Goal: Task Accomplishment & Management: Manage account settings

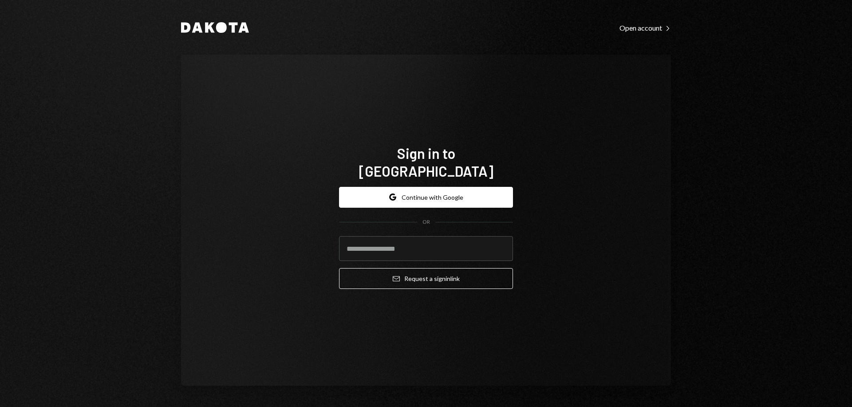
click at [497, 243] on keeper-lock "Open Keeper Popup" at bounding box center [500, 248] width 11 height 11
type input "**********"
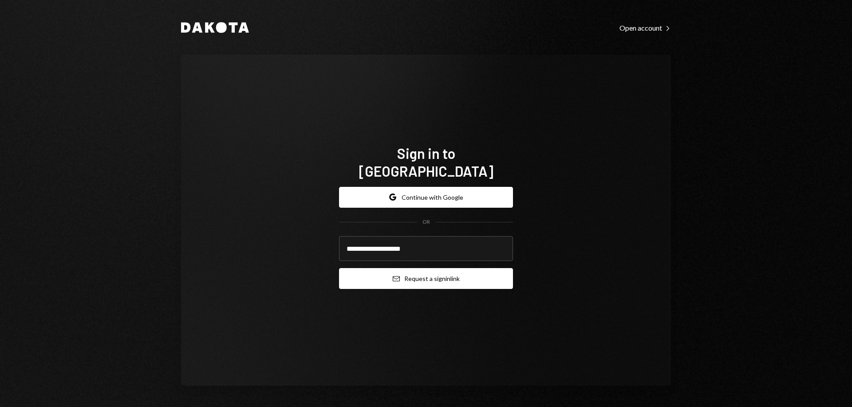
click at [424, 275] on button "Email Request a sign in link" at bounding box center [426, 278] width 174 height 21
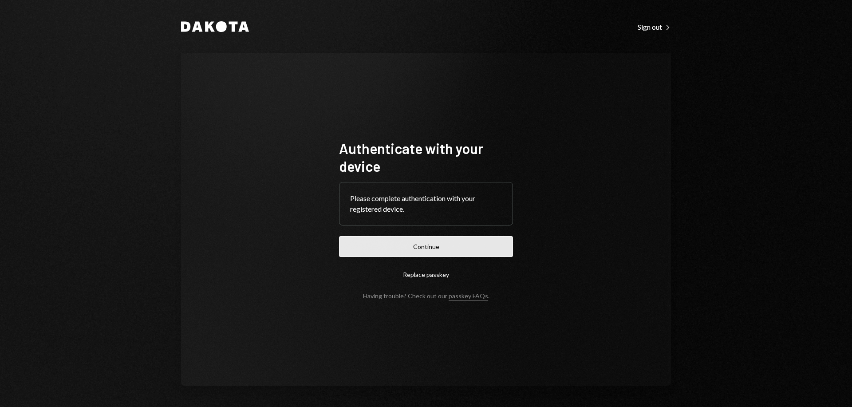
click at [428, 248] on button "Continue" at bounding box center [426, 246] width 174 height 21
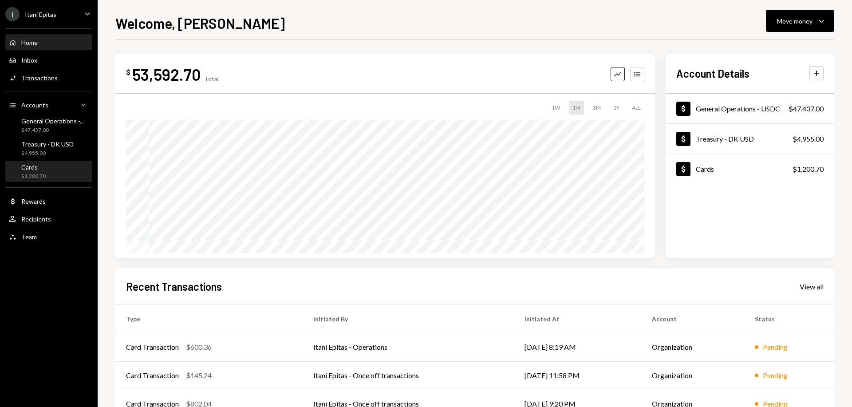
click at [51, 171] on div "Cards $1,200.70" at bounding box center [49, 171] width 80 height 17
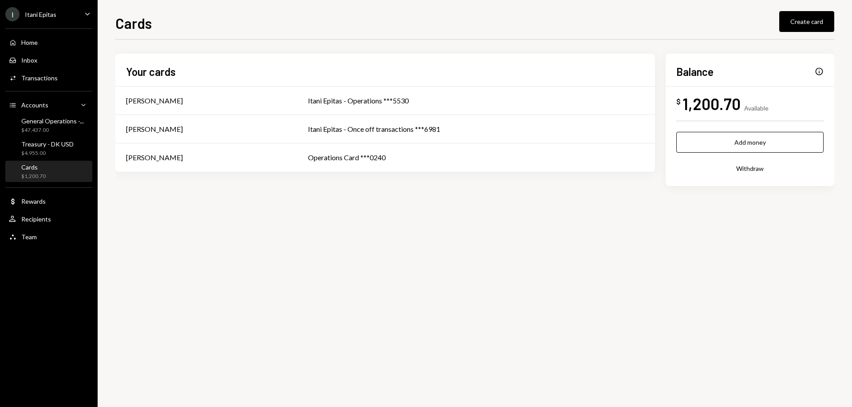
click at [26, 168] on div "Cards" at bounding box center [33, 167] width 24 height 8
click at [43, 145] on div "Treasury - DK USD" at bounding box center [47, 144] width 52 height 8
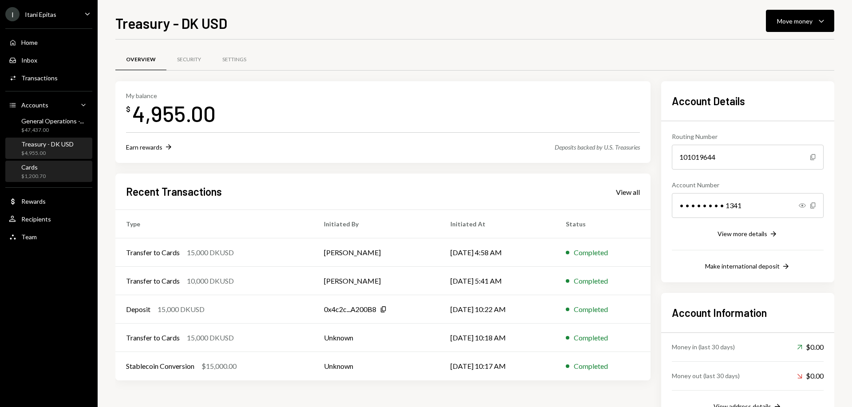
click at [39, 173] on div "$1,200.70" at bounding box center [33, 177] width 24 height 8
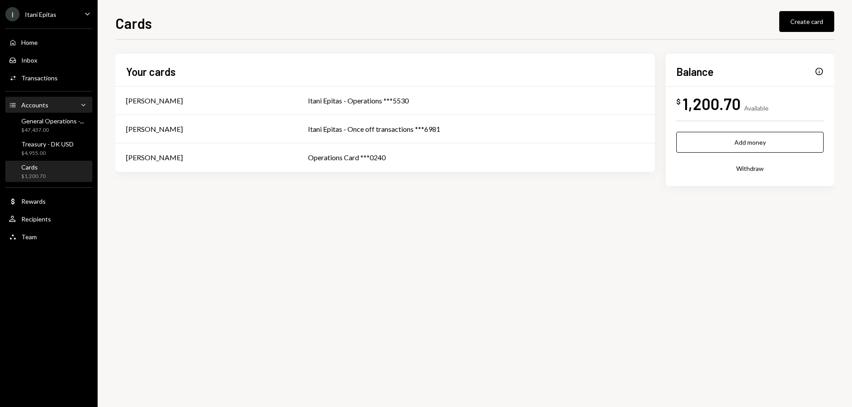
click at [31, 104] on div "Accounts" at bounding box center [34, 105] width 27 height 8
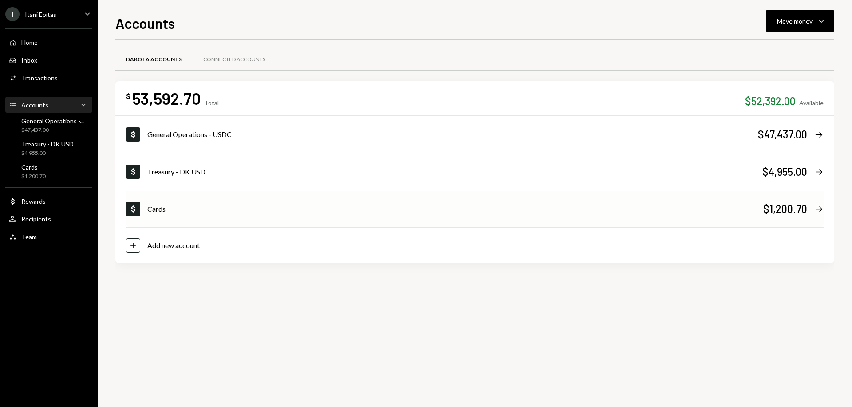
click at [192, 211] on div "Cards" at bounding box center [455, 209] width 616 height 11
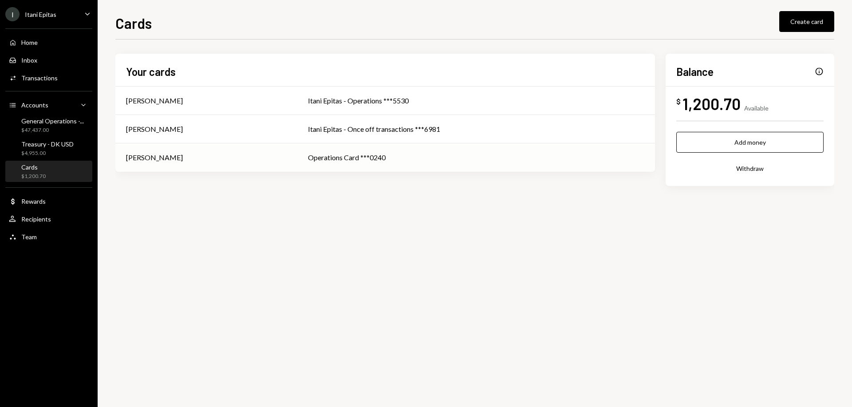
click at [429, 157] on div "Operations Card ***0240" at bounding box center [476, 157] width 336 height 11
click at [41, 71] on div "Activities Transactions" at bounding box center [49, 78] width 80 height 15
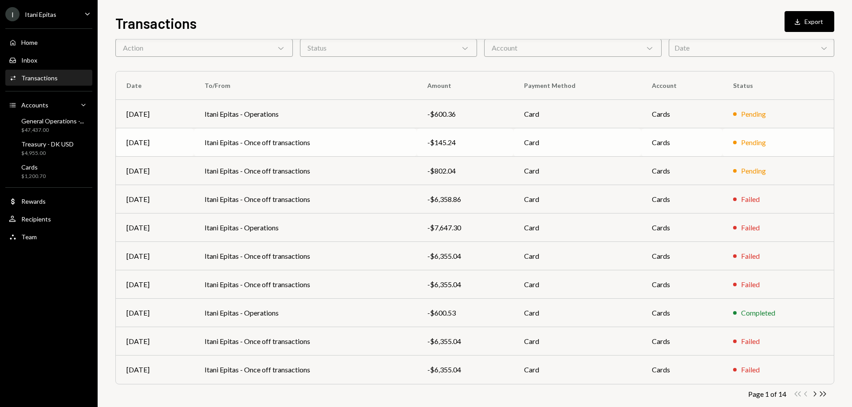
scroll to position [44, 0]
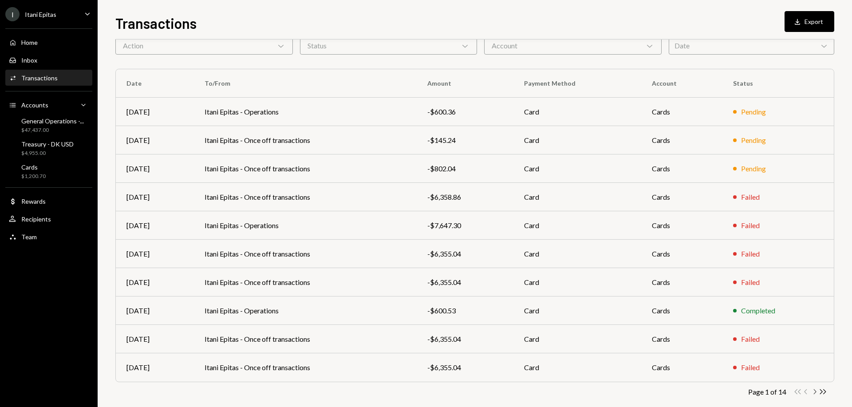
click at [814, 389] on icon "button" at bounding box center [815, 391] width 3 height 5
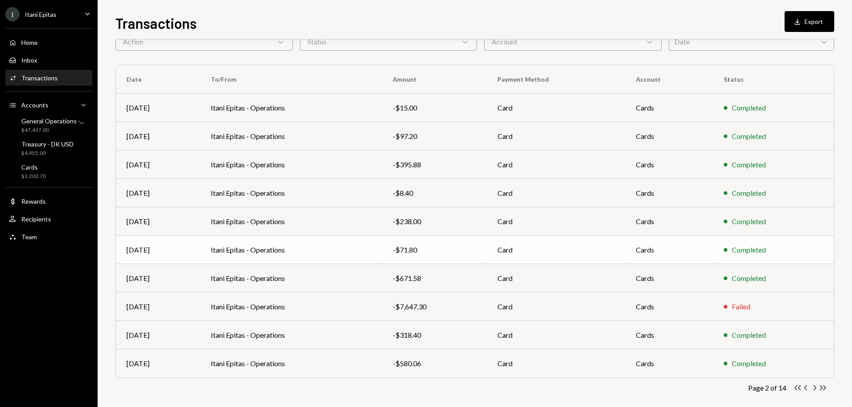
scroll to position [56, 0]
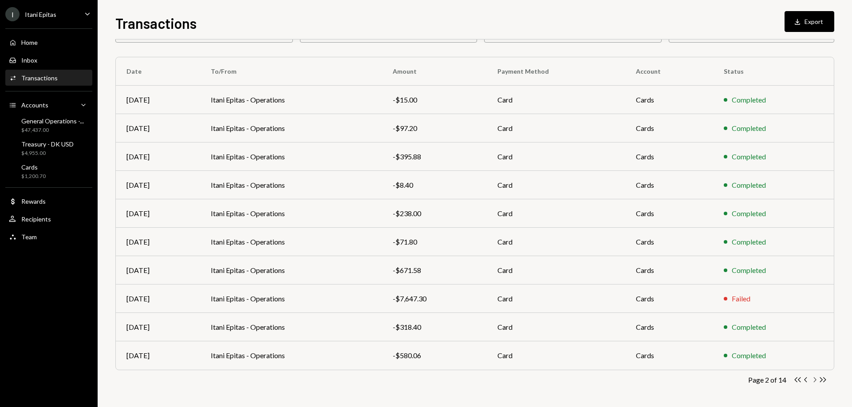
click at [814, 381] on icon "button" at bounding box center [815, 379] width 3 height 5
click at [814, 380] on icon "Chevron Right" at bounding box center [814, 379] width 8 height 8
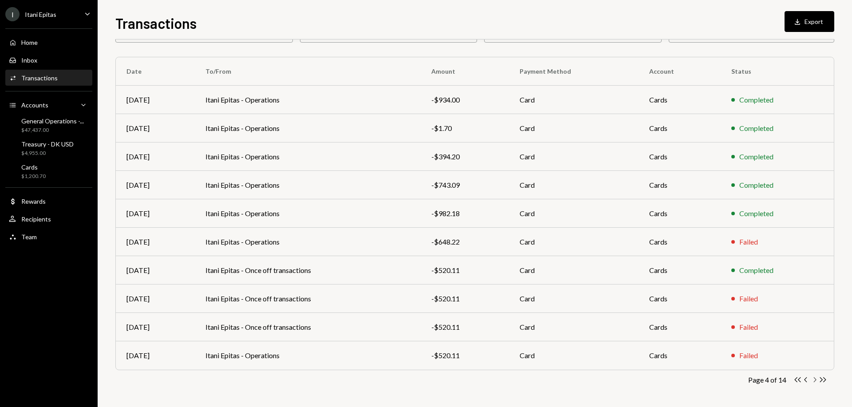
click at [814, 381] on icon "Chevron Right" at bounding box center [814, 379] width 8 height 8
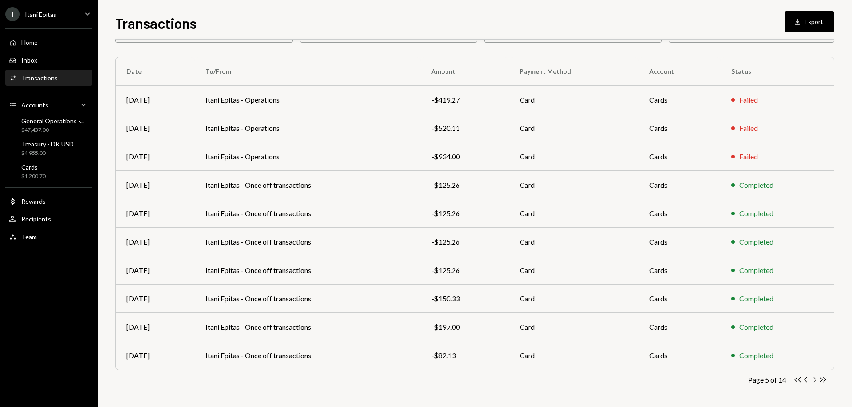
click at [813, 381] on icon "Chevron Right" at bounding box center [814, 379] width 8 height 8
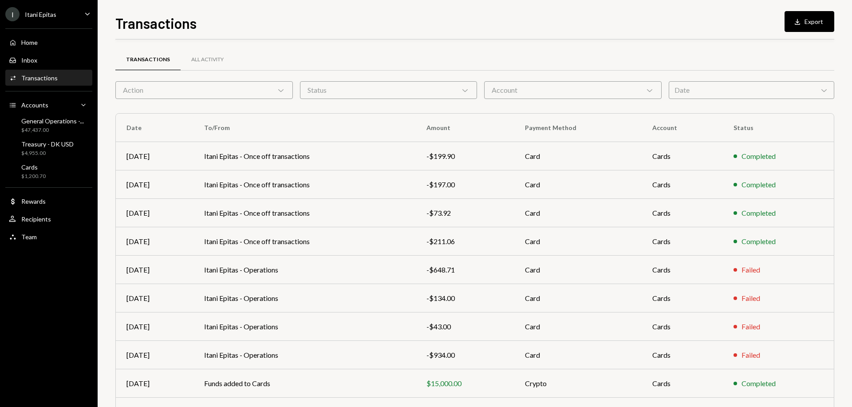
scroll to position [56, 0]
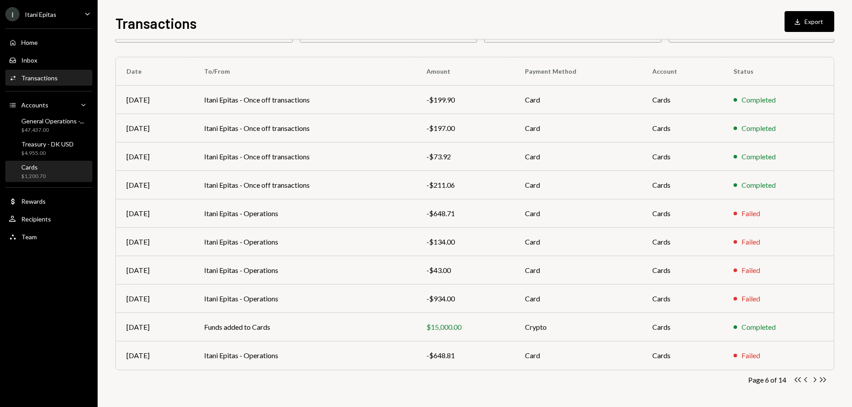
click at [36, 181] on div "Cards $1,200.70" at bounding box center [49, 171] width 80 height 20
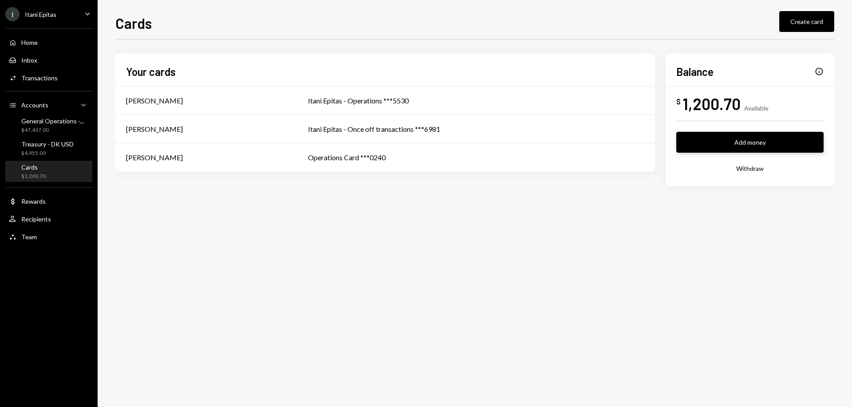
click at [763, 143] on button "Add money" at bounding box center [749, 142] width 147 height 21
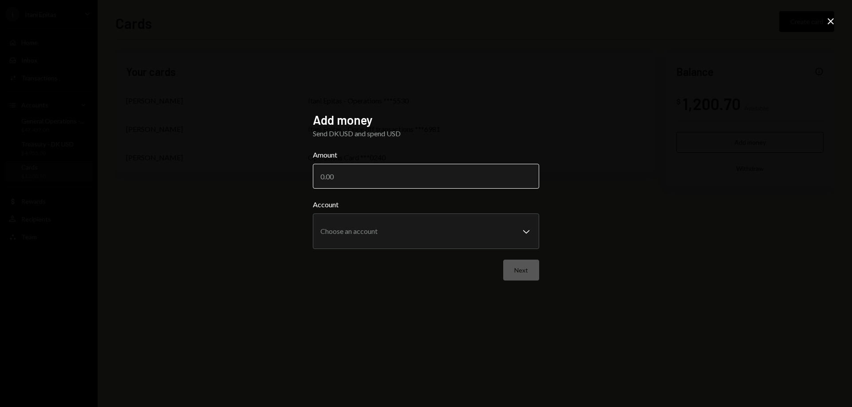
click at [400, 181] on input "Amount" at bounding box center [426, 176] width 226 height 25
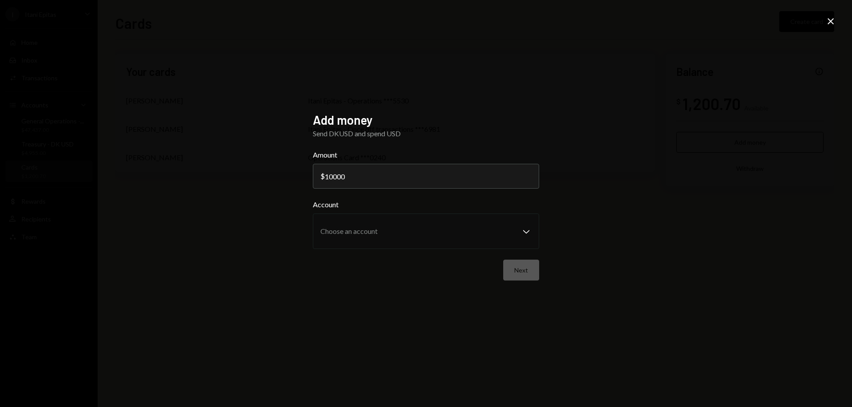
click at [406, 293] on div "Add money Send DKUSD and spend USD Amount $ 10000 Account Choose an account Che…" at bounding box center [426, 203] width 226 height 183
click at [359, 179] on input "10000" at bounding box center [426, 176] width 226 height 25
click at [333, 177] on input "10000" at bounding box center [426, 176] width 226 height 25
click at [352, 179] on input "10000" at bounding box center [426, 176] width 226 height 25
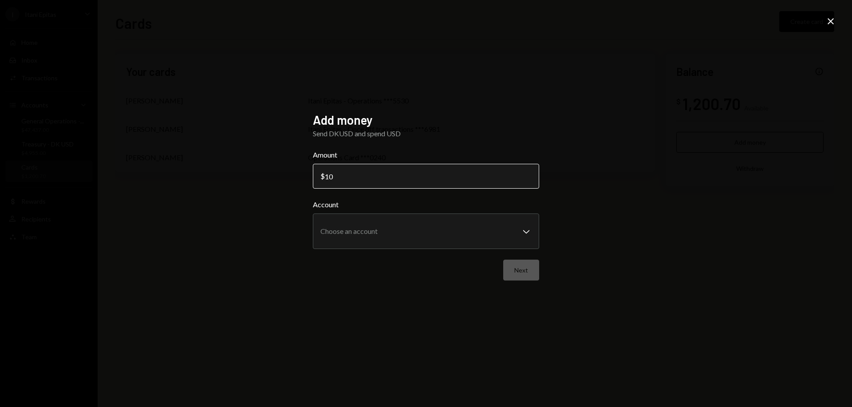
type input "1"
type input "5000"
click at [521, 234] on body "**********" at bounding box center [426, 203] width 852 height 407
click at [437, 291] on div "**********" at bounding box center [426, 203] width 226 height 183
click at [531, 271] on button "Next" at bounding box center [521, 269] width 36 height 21
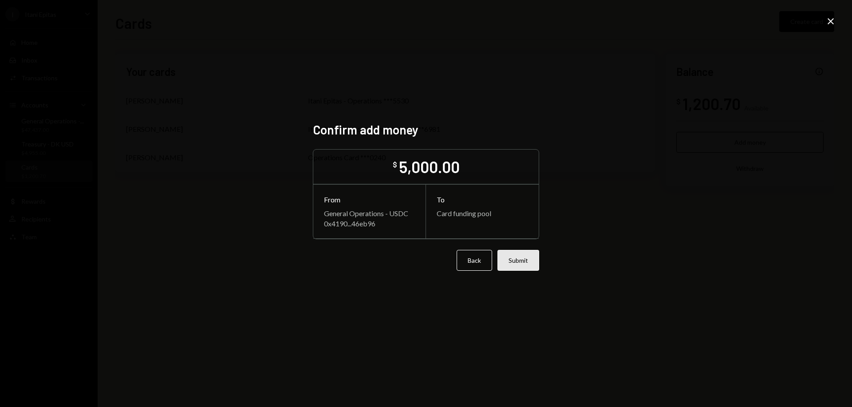
click at [526, 258] on button "Submit" at bounding box center [518, 260] width 42 height 21
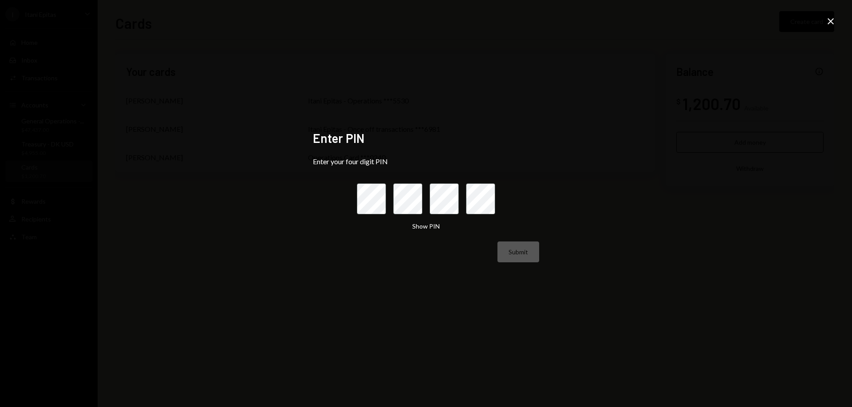
click at [421, 311] on div "Enter PIN Enter your four digit PIN Show PIN Submit Close" at bounding box center [426, 203] width 852 height 407
click at [378, 199] on keeper-lock "Open Keeper Popup" at bounding box center [379, 198] width 11 height 11
click at [416, 159] on div "Enter your four digit PIN" at bounding box center [426, 161] width 226 height 8
click at [832, 22] on icon "Close" at bounding box center [830, 21] width 11 height 11
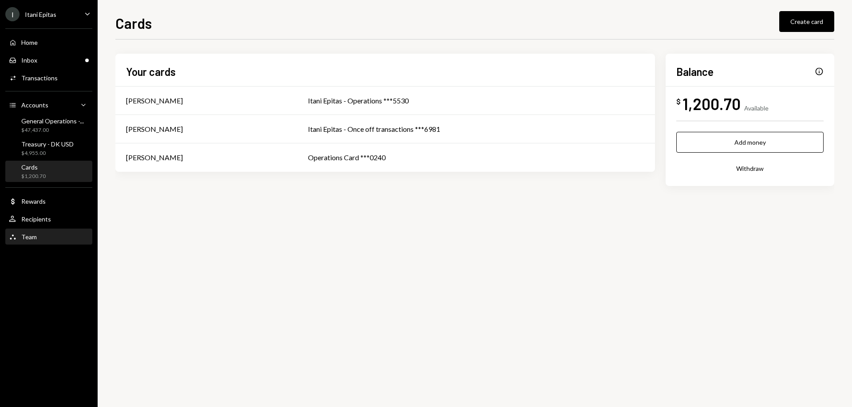
click at [54, 233] on div "Team Team" at bounding box center [49, 237] width 80 height 8
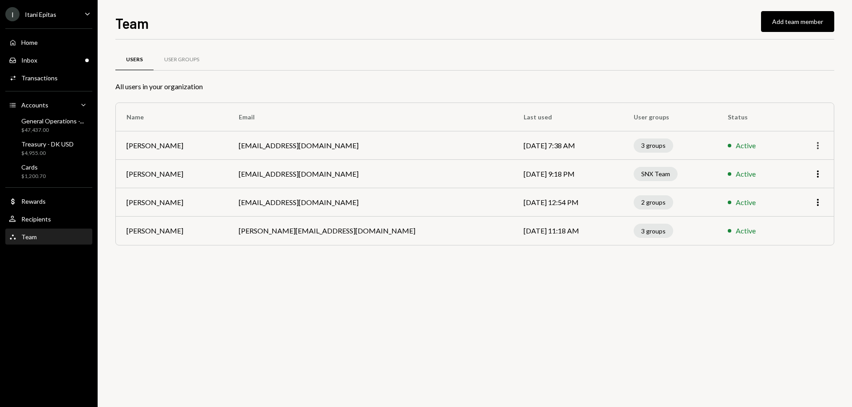
click at [818, 144] on icon "More" at bounding box center [817, 145] width 11 height 11
click at [819, 225] on td at bounding box center [810, 230] width 46 height 28
click at [55, 168] on div "Cards $1,200.70" at bounding box center [49, 171] width 80 height 17
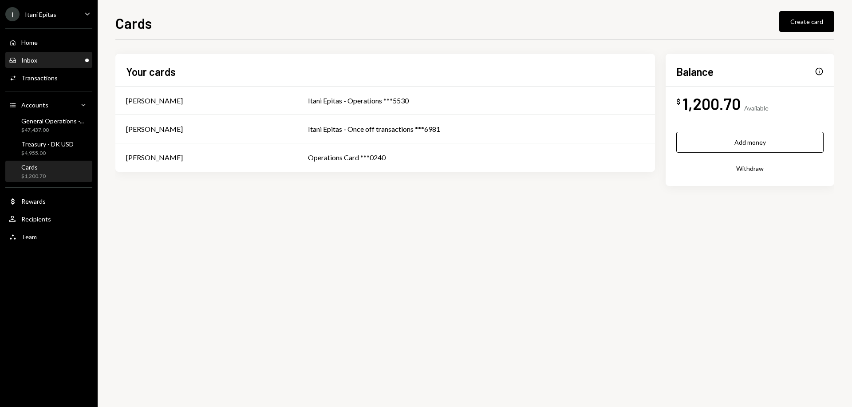
click at [52, 57] on div "Inbox Inbox" at bounding box center [49, 60] width 80 height 8
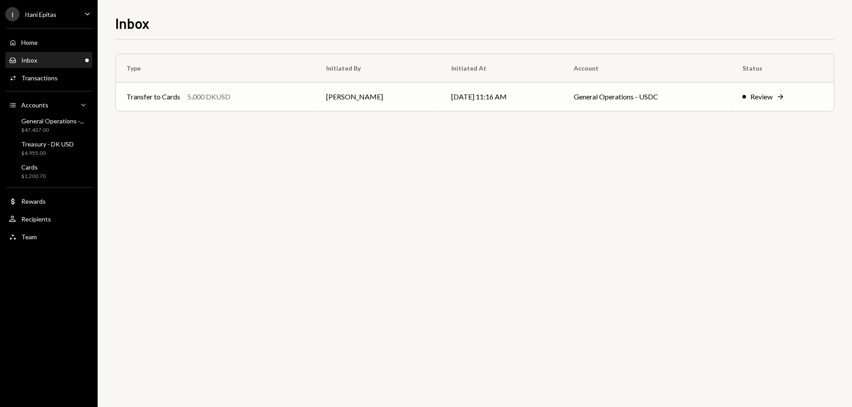
click at [768, 96] on div "Review" at bounding box center [761, 96] width 22 height 11
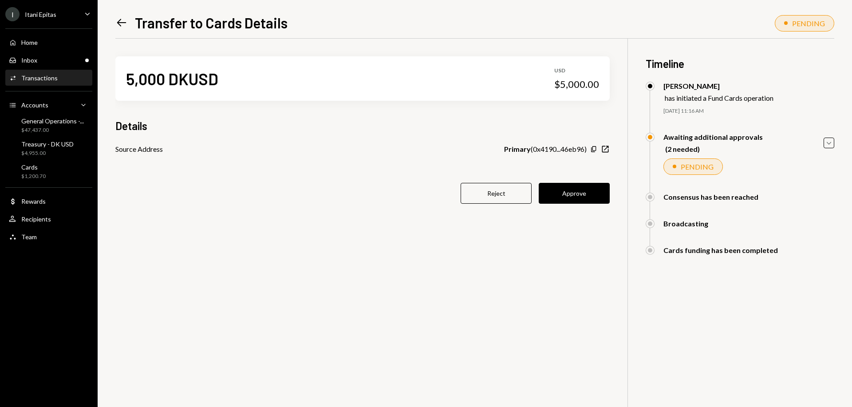
click at [694, 171] on div "PENDING" at bounding box center [692, 166] width 59 height 16
click at [829, 144] on icon "button" at bounding box center [828, 143] width 4 height 3
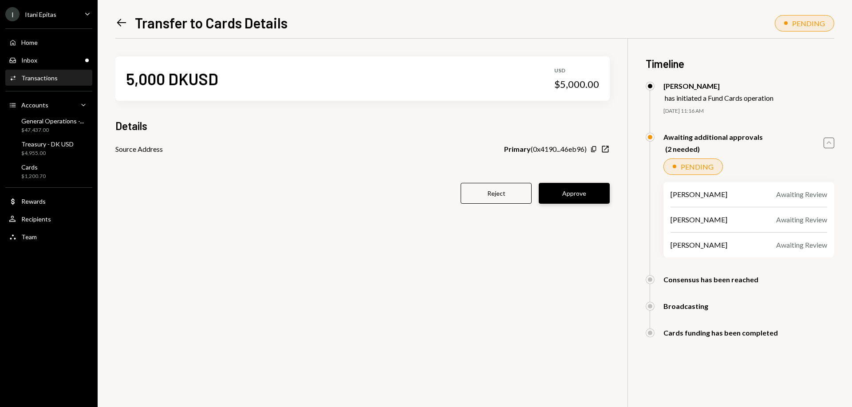
click at [593, 196] on button "Approve" at bounding box center [574, 193] width 71 height 21
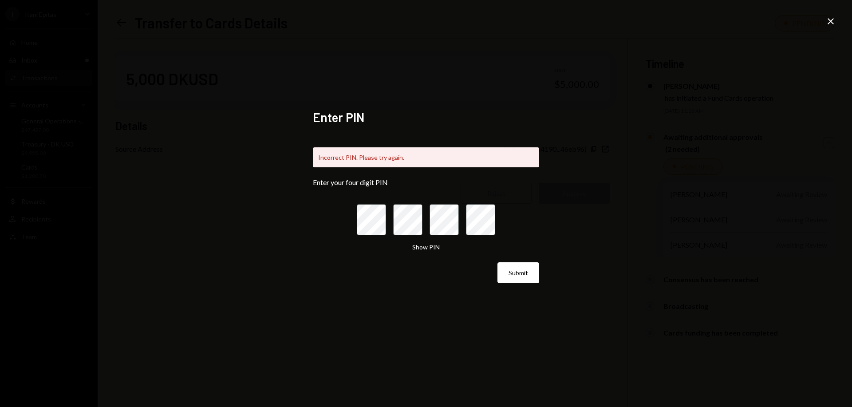
click at [831, 22] on icon at bounding box center [830, 21] width 6 height 6
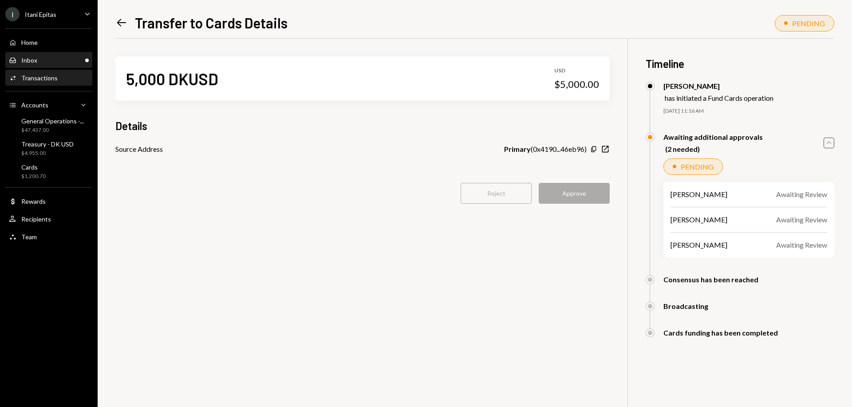
click at [30, 63] on div "Inbox" at bounding box center [29, 60] width 16 height 8
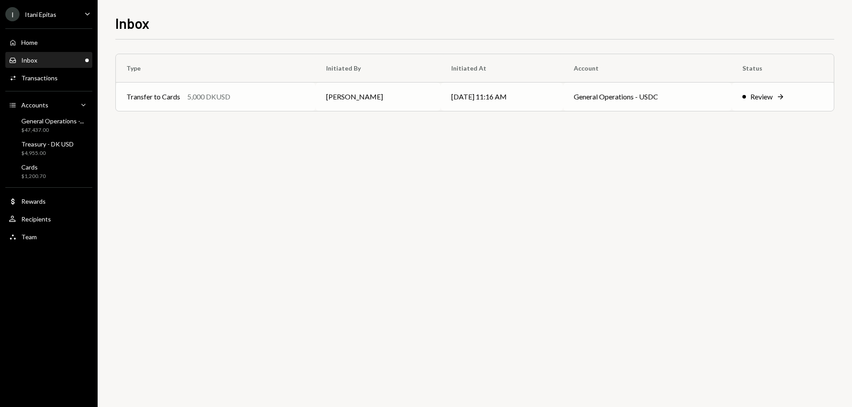
click at [774, 98] on div "Review Right Arrow" at bounding box center [782, 96] width 81 height 11
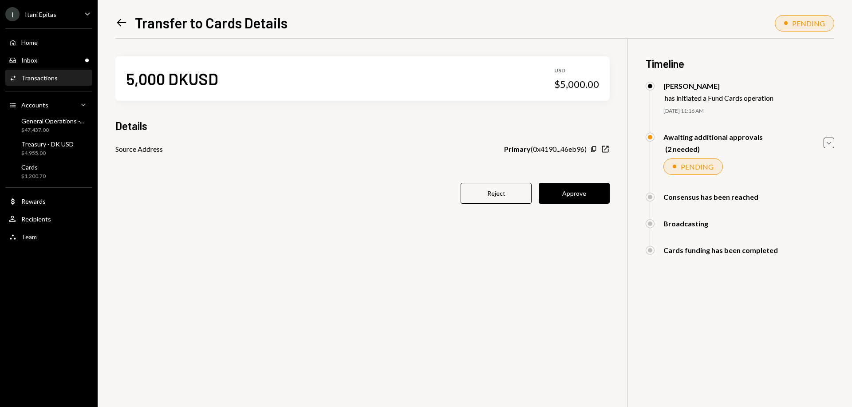
click at [355, 159] on div "5,000 DKUSD USD $5,000.00 Details Source Address Primary ( 0x4190...46eb96 ) Co…" at bounding box center [362, 135] width 494 height 193
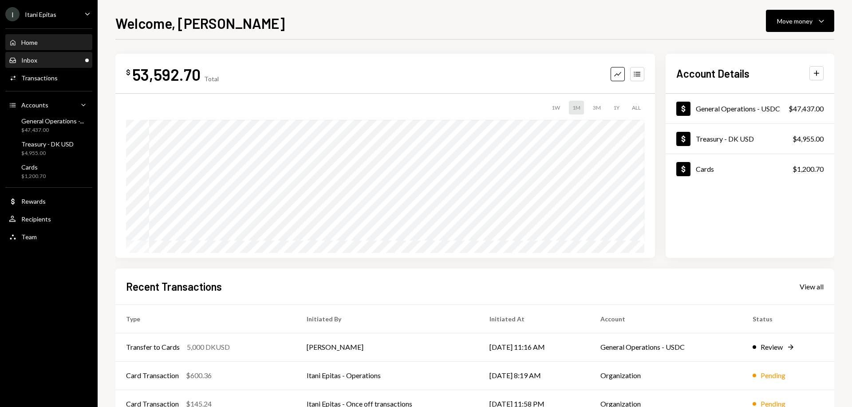
click at [42, 59] on div "Inbox Inbox" at bounding box center [49, 60] width 80 height 8
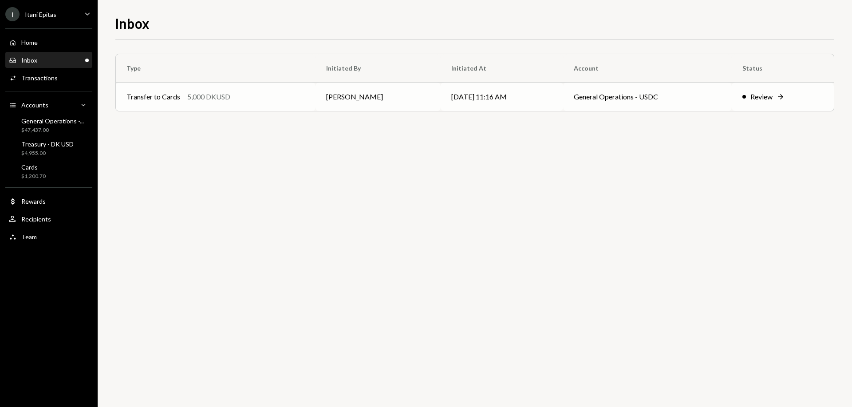
click at [514, 101] on td "[DATE] 11:16 AM" at bounding box center [501, 97] width 122 height 28
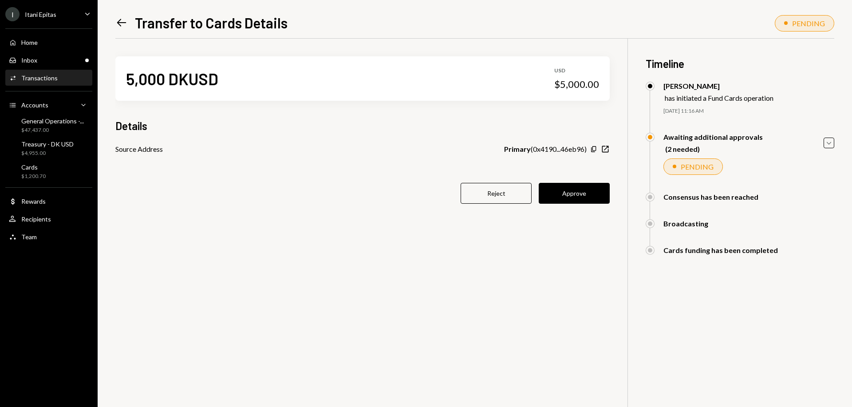
click at [688, 169] on div "PENDING" at bounding box center [696, 166] width 33 height 8
click at [825, 143] on icon "Caret Down" at bounding box center [829, 143] width 10 height 10
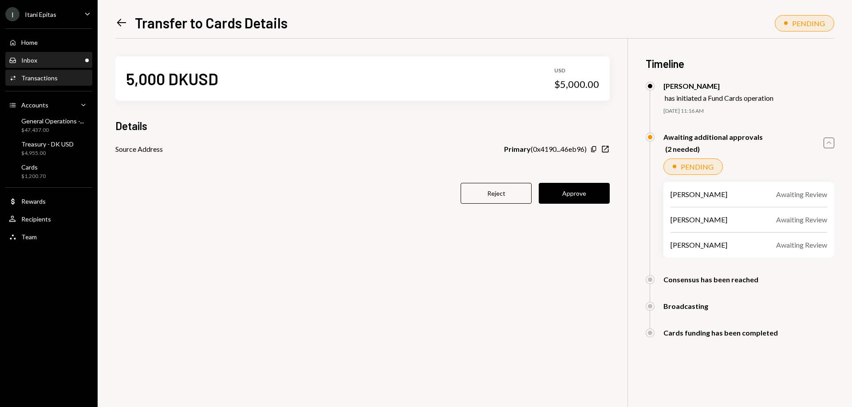
click at [42, 62] on div "Inbox Inbox" at bounding box center [49, 60] width 80 height 8
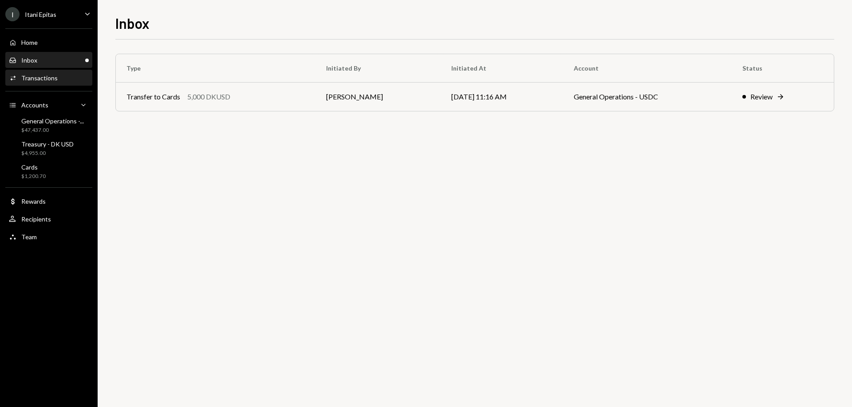
click at [43, 77] on div "Transactions" at bounding box center [39, 78] width 36 height 8
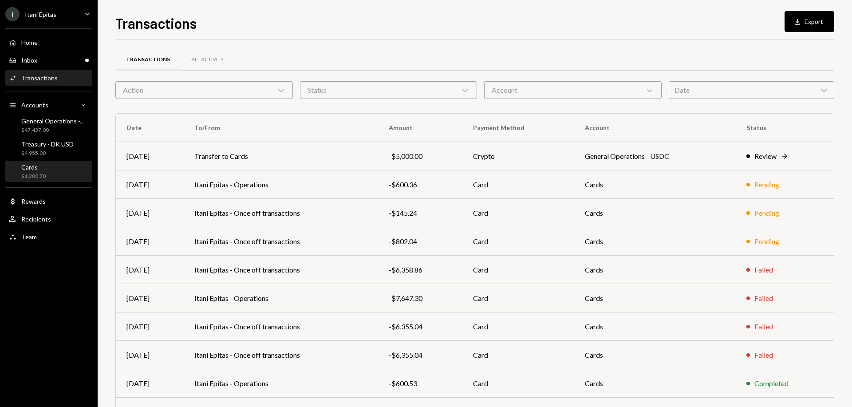
click at [42, 168] on div "Cards" at bounding box center [33, 167] width 24 height 8
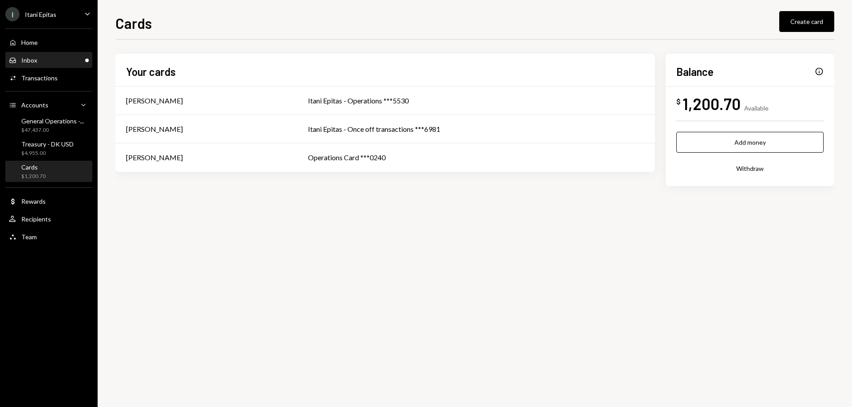
click at [35, 62] on div "Inbox" at bounding box center [29, 60] width 16 height 8
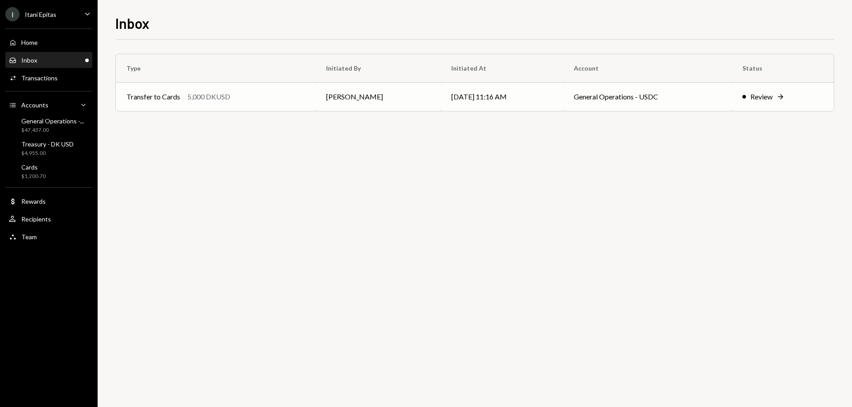
click at [766, 96] on div "Review" at bounding box center [761, 96] width 22 height 11
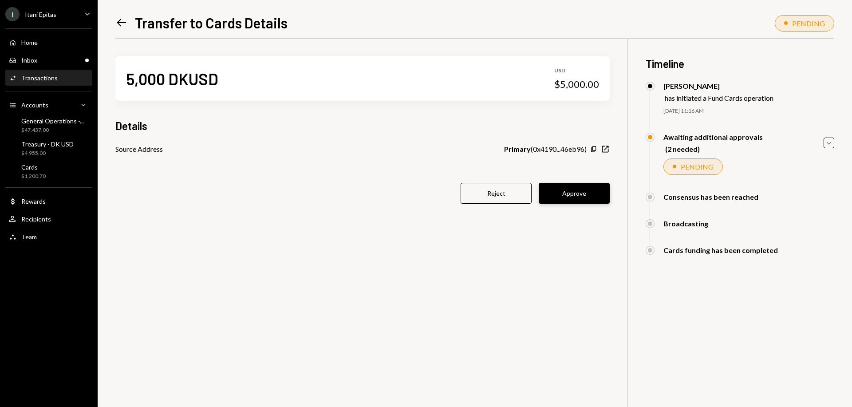
click at [569, 195] on button "Approve" at bounding box center [574, 193] width 71 height 21
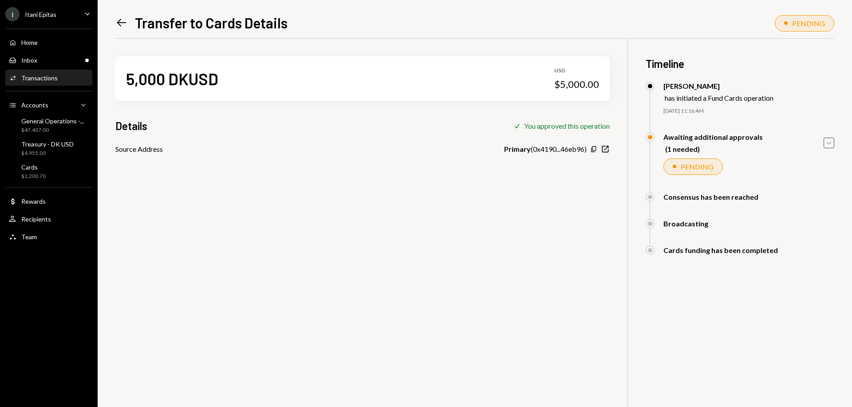
click at [828, 142] on icon "Caret Down" at bounding box center [829, 143] width 10 height 10
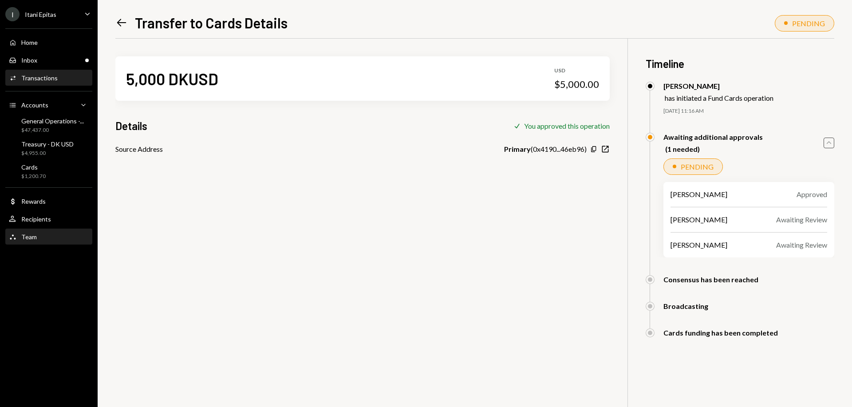
click at [43, 236] on div "Team Team" at bounding box center [49, 237] width 80 height 8
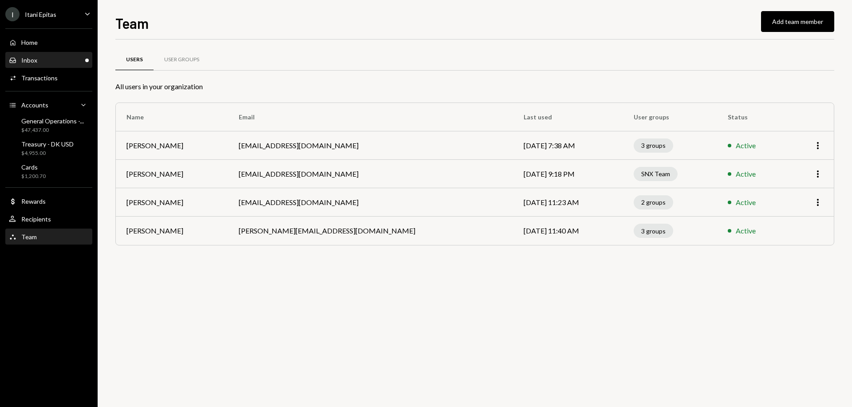
click at [55, 59] on div "Inbox Inbox" at bounding box center [49, 60] width 80 height 8
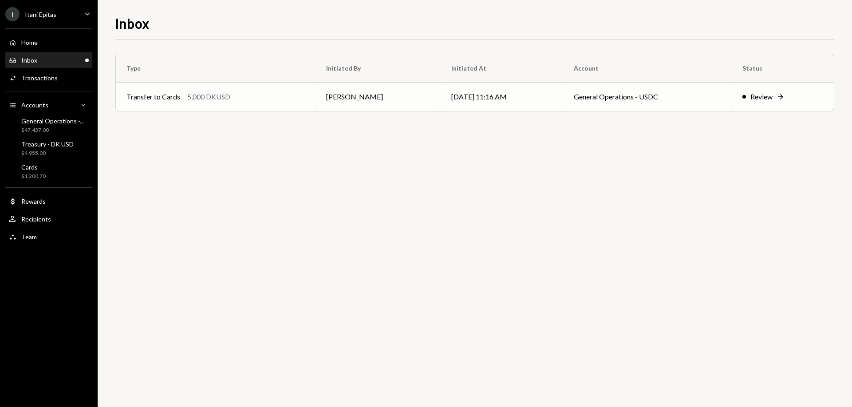
click at [770, 97] on div "Review" at bounding box center [761, 96] width 22 height 11
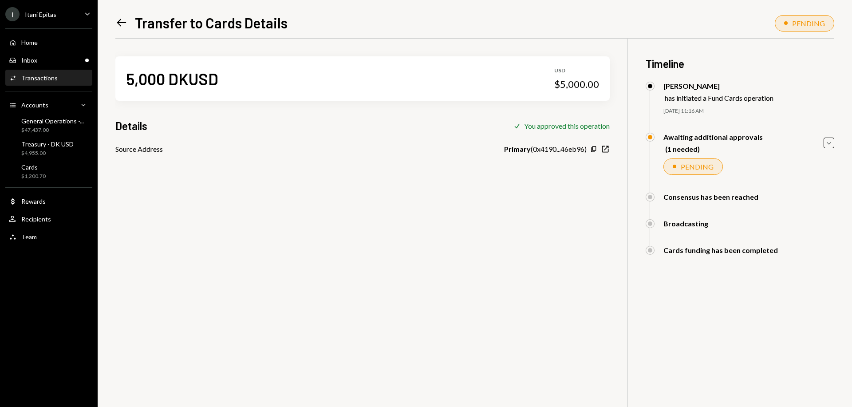
click at [453, 209] on div "5,000 DKUSD USD $5,000.00 Details Check You approved this operation Source Addr…" at bounding box center [474, 242] width 719 height 407
click at [833, 142] on icon "Caret Down" at bounding box center [829, 143] width 10 height 10
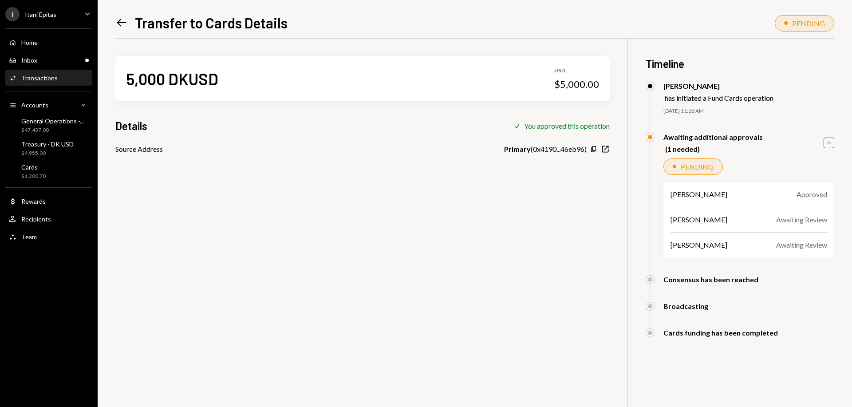
click at [469, 179] on div "5,000 DKUSD USD $5,000.00 Details Check You approved this operation Source Addr…" at bounding box center [474, 242] width 719 height 407
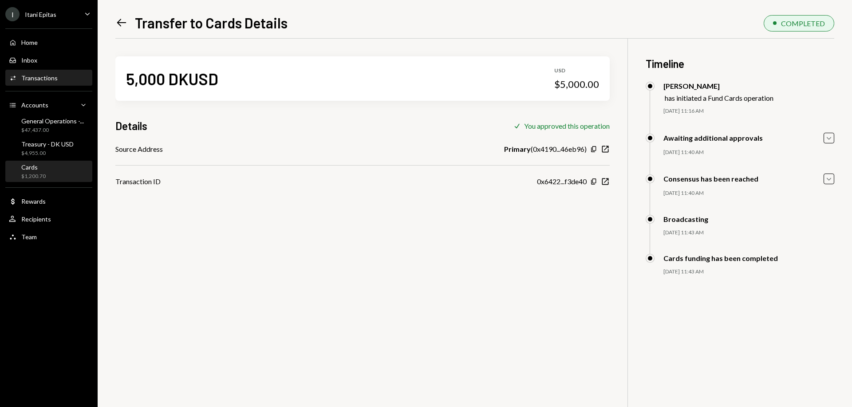
click at [60, 168] on div "Cards $1,200.70" at bounding box center [49, 171] width 80 height 17
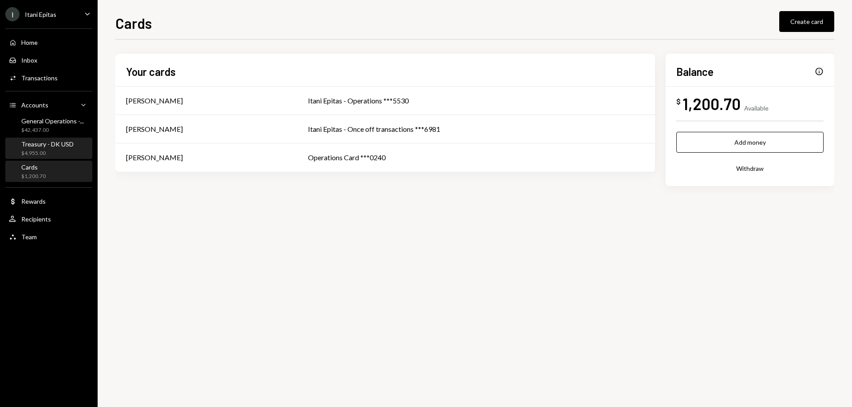
click at [49, 145] on div "Treasury - DK USD" at bounding box center [47, 144] width 52 height 8
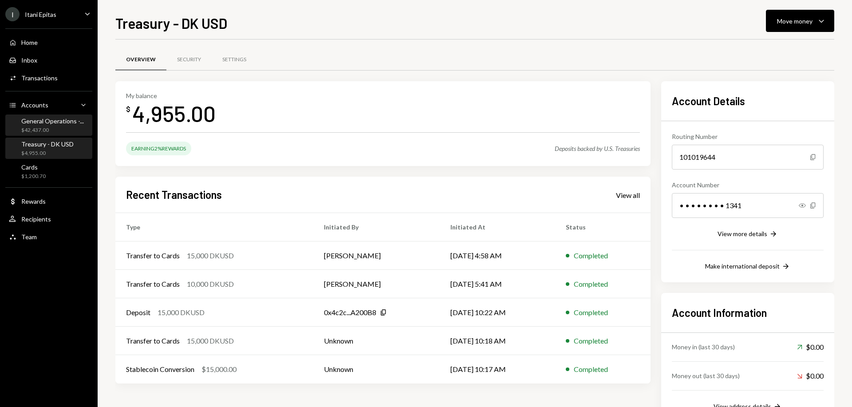
click at [42, 122] on div "General Operations -..." at bounding box center [52, 121] width 63 height 8
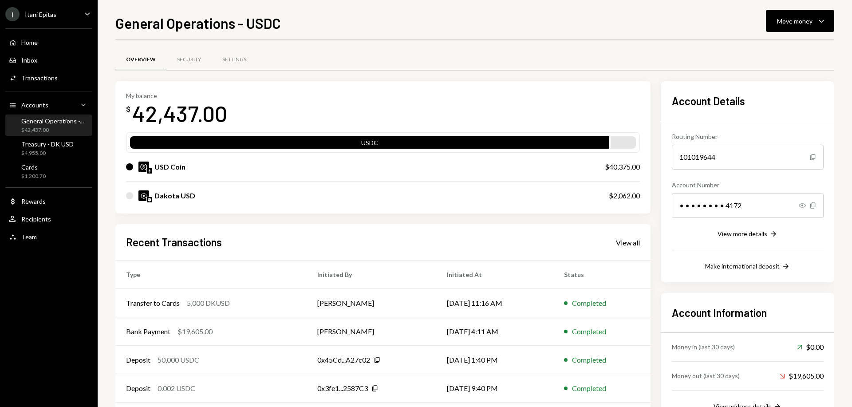
scroll to position [42, 0]
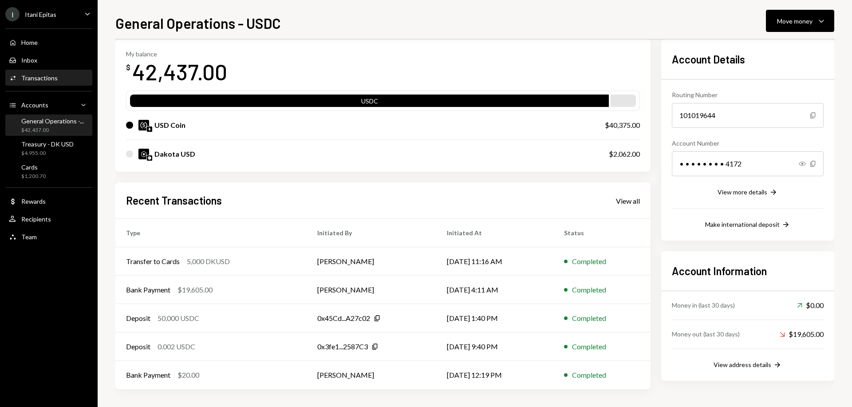
click at [54, 81] on div "Transactions" at bounding box center [39, 78] width 36 height 8
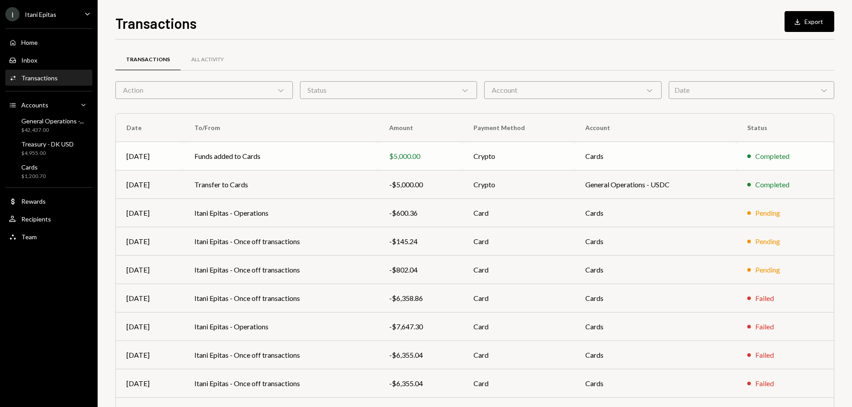
click at [298, 157] on td "Funds added to Cards" at bounding box center [281, 156] width 195 height 28
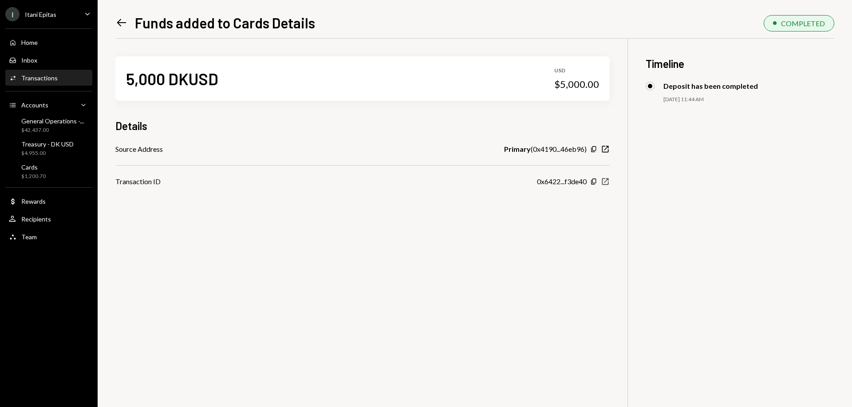
click at [605, 183] on icon "New Window" at bounding box center [605, 181] width 9 height 9
click at [31, 173] on div "$1,200.70" at bounding box center [33, 177] width 24 height 8
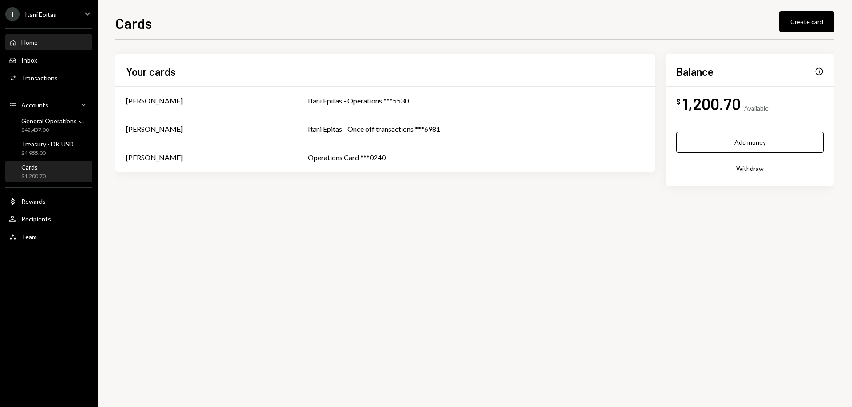
click at [35, 44] on div "Home" at bounding box center [29, 43] width 16 height 8
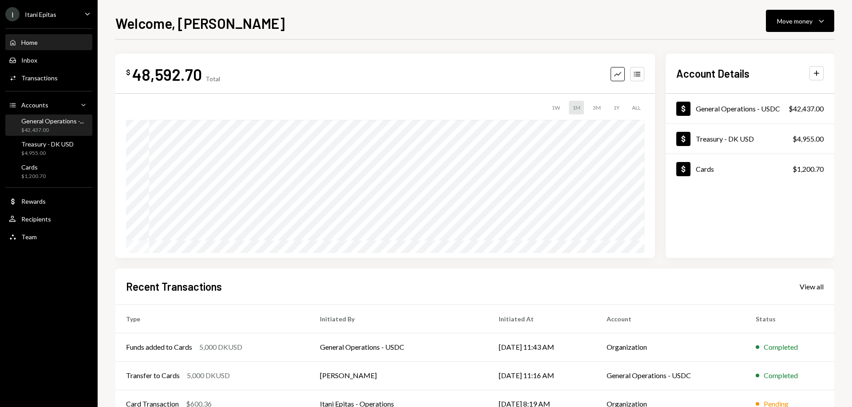
click at [55, 124] on div "General Operations -..." at bounding box center [52, 121] width 63 height 8
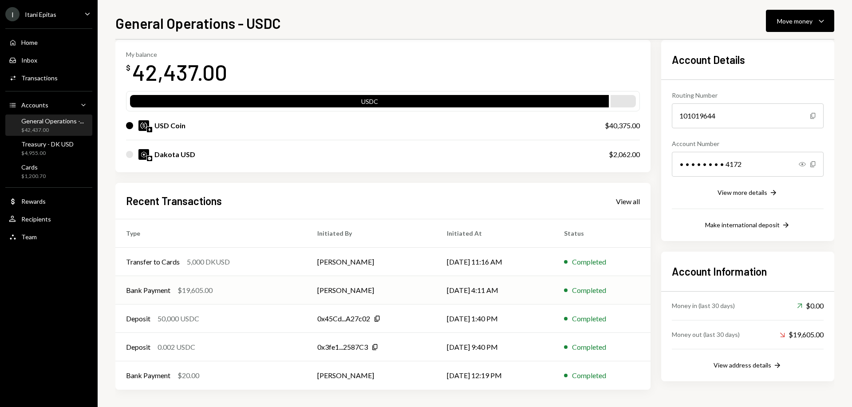
scroll to position [42, 0]
click at [618, 204] on div "View all" at bounding box center [628, 201] width 24 height 9
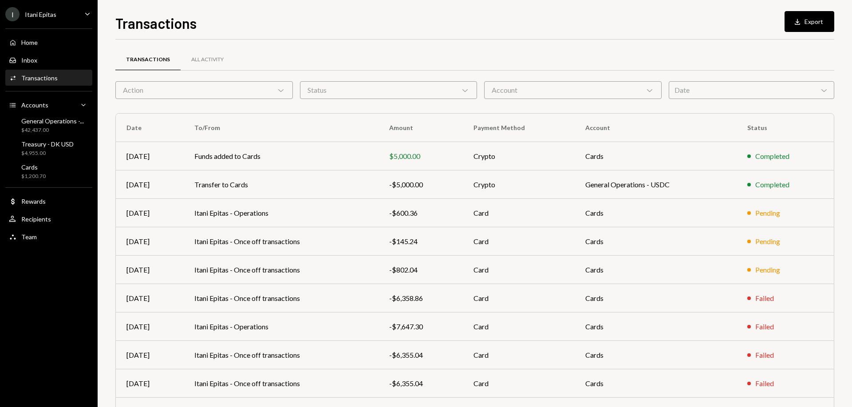
click at [279, 91] on icon at bounding box center [280, 90] width 5 height 3
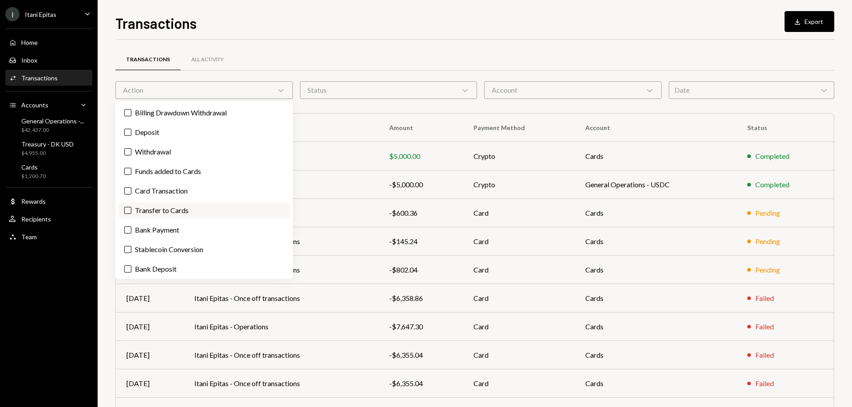
click at [169, 214] on label "Transfer to Cards" at bounding box center [204, 210] width 170 height 16
click at [131, 214] on button "Transfer to Cards" at bounding box center [127, 210] width 7 height 7
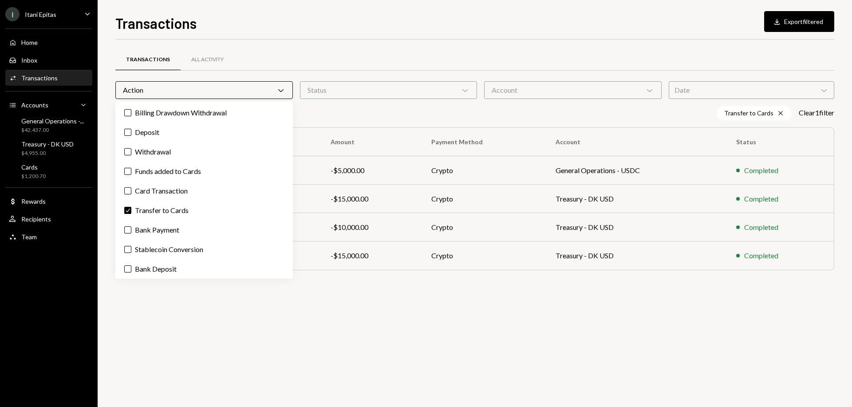
click at [430, 330] on div "Transactions All Activity Action Chevron Down Status Chevron Down Account Chevr…" at bounding box center [474, 222] width 719 height 367
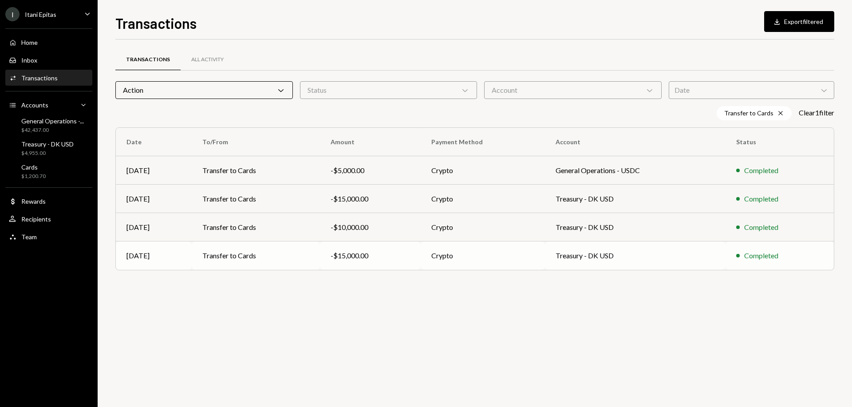
click at [271, 259] on td "Transfer to Cards" at bounding box center [256, 255] width 128 height 28
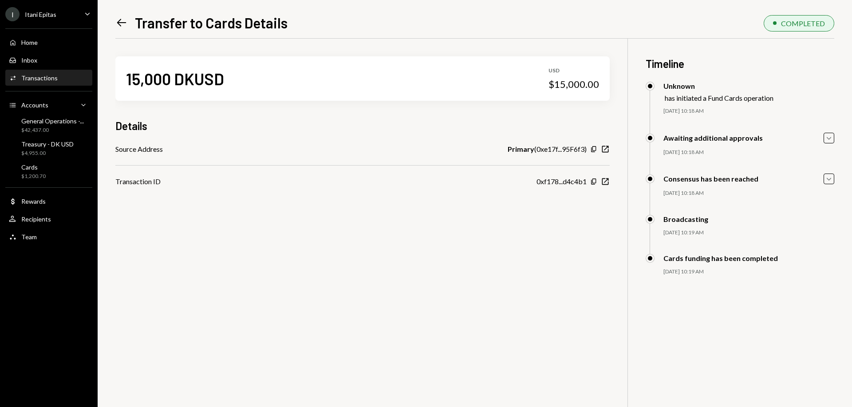
click at [124, 21] on icon "Left Arrow" at bounding box center [121, 22] width 12 height 12
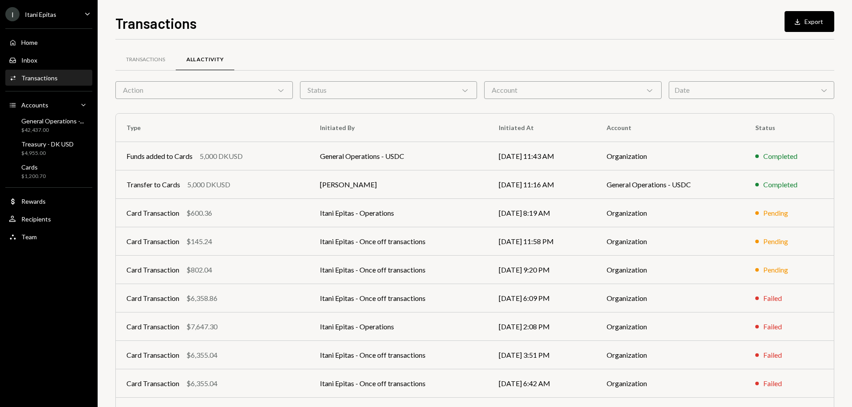
click at [191, 88] on div "Action Chevron Down" at bounding box center [203, 90] width 177 height 18
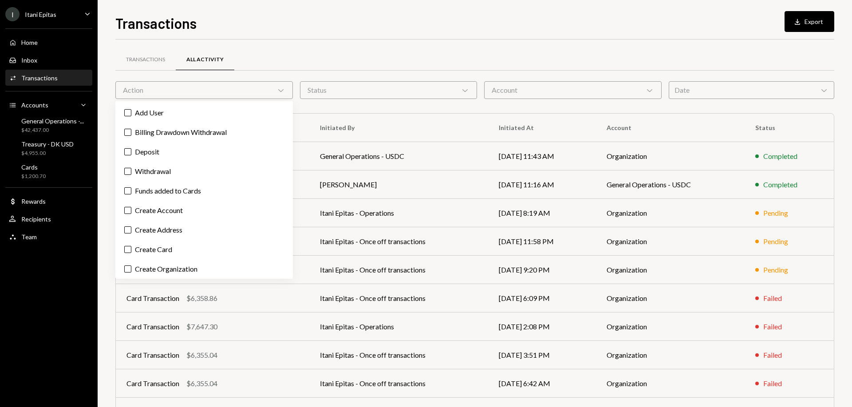
click at [163, 93] on div "Action Chevron Down" at bounding box center [203, 90] width 177 height 18
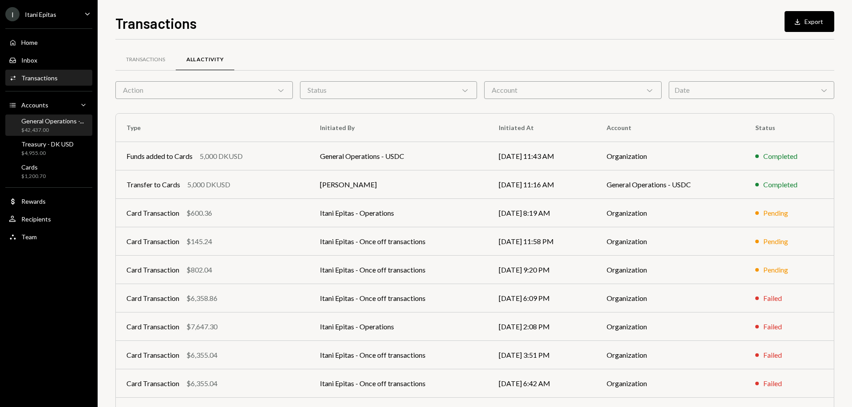
click at [59, 122] on div "General Operations -..." at bounding box center [52, 121] width 63 height 8
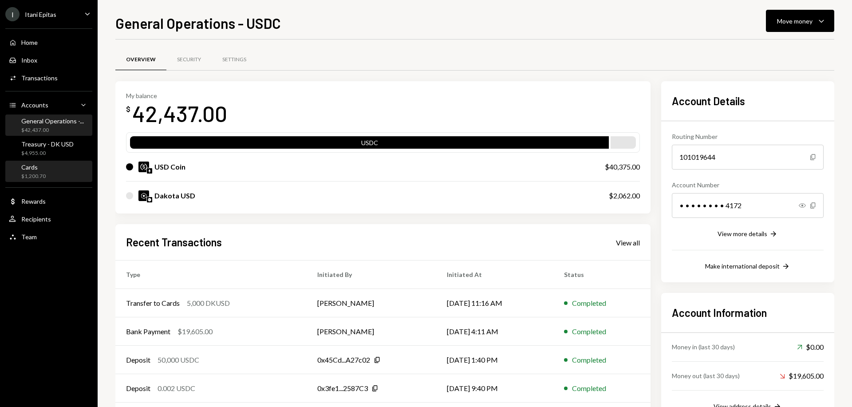
click at [47, 174] on div "Cards $1,200.70" at bounding box center [49, 171] width 80 height 17
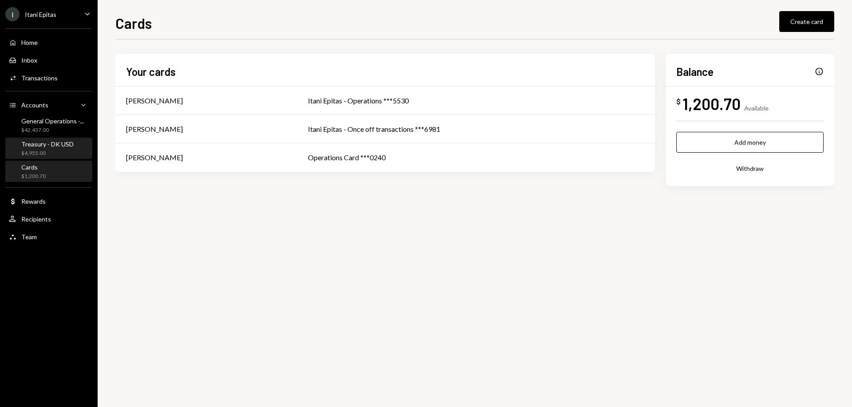
click at [46, 152] on div "$4,955.00" at bounding box center [47, 153] width 52 height 8
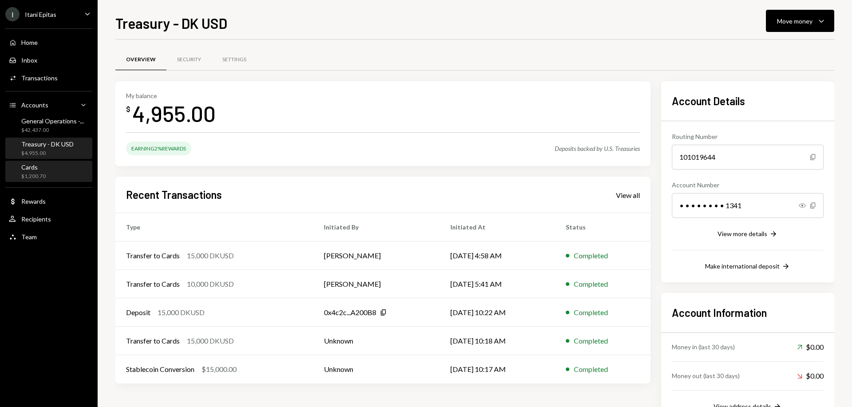
click at [44, 167] on div "Cards" at bounding box center [33, 167] width 24 height 8
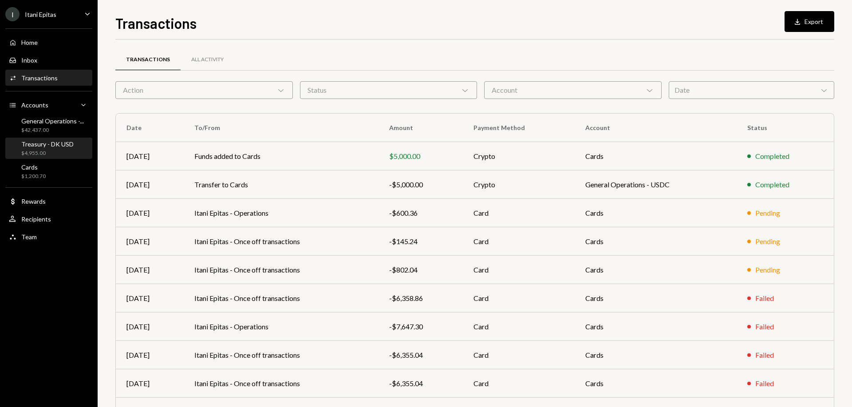
click at [56, 148] on div "Treasury - DK USD $4,955.00" at bounding box center [47, 148] width 52 height 17
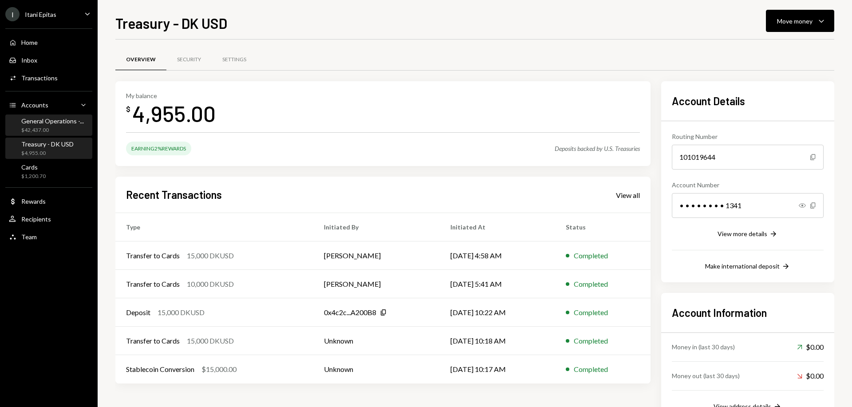
click at [49, 129] on div "$42,437.00" at bounding box center [52, 130] width 63 height 8
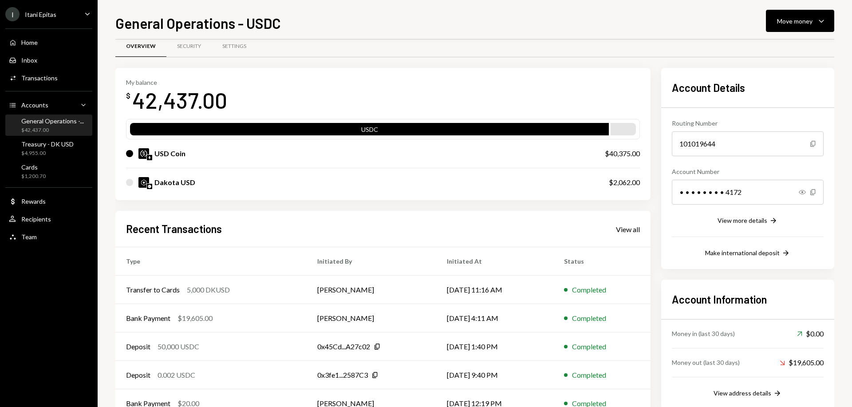
scroll to position [42, 0]
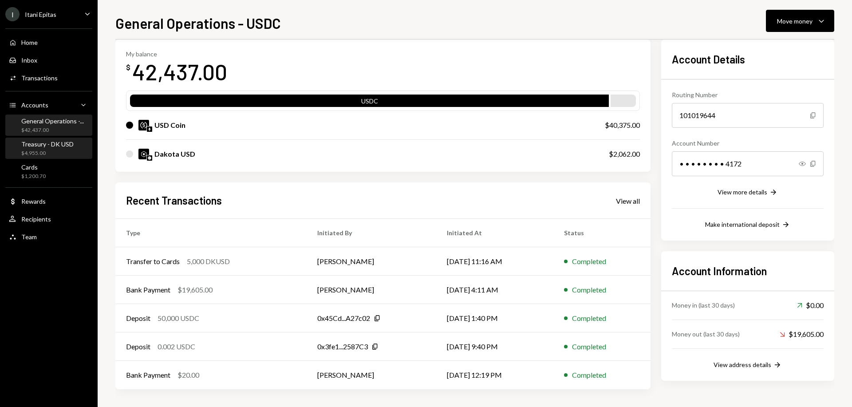
click at [39, 147] on div "Treasury - DK USD" at bounding box center [47, 144] width 52 height 8
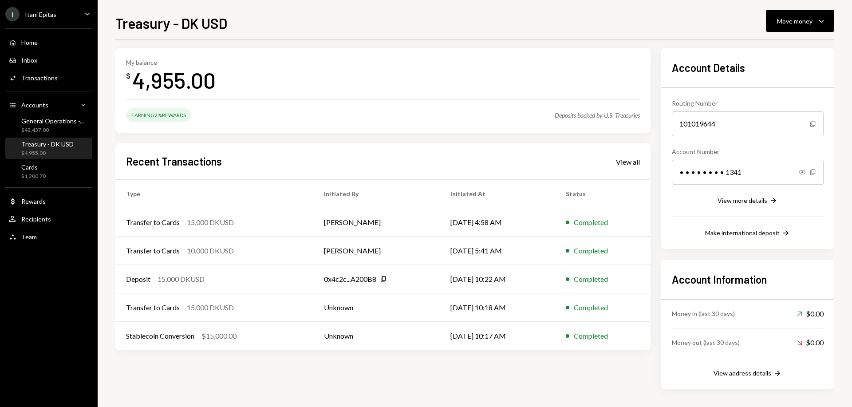
scroll to position [33, 0]
click at [45, 170] on div "Cards $1,200.70" at bounding box center [49, 171] width 80 height 17
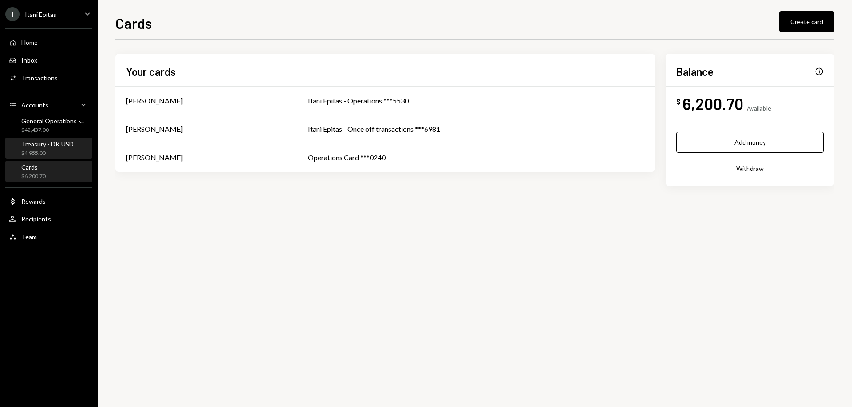
click at [43, 151] on div "$4,955.00" at bounding box center [47, 153] width 52 height 8
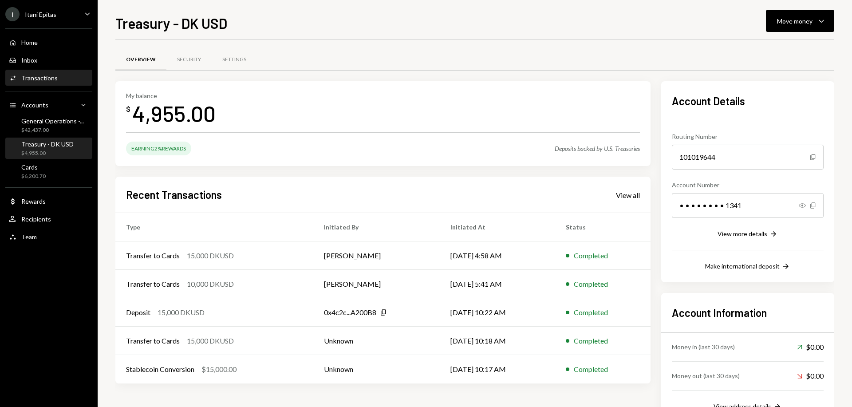
click at [41, 79] on div "Transactions" at bounding box center [39, 78] width 36 height 8
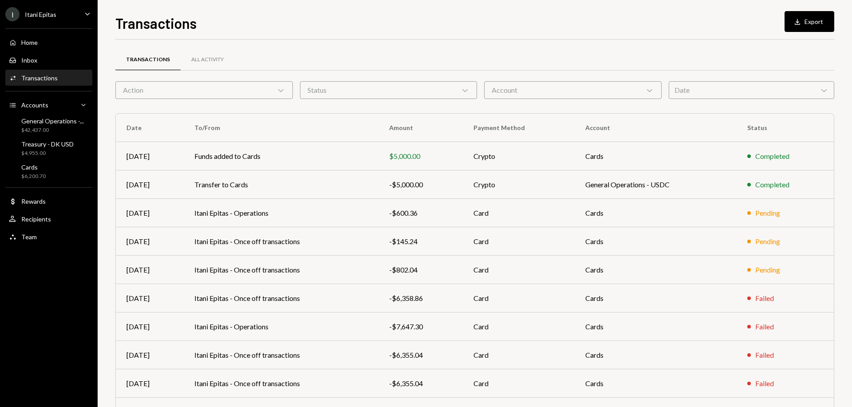
click at [225, 92] on div "Action Chevron Down" at bounding box center [203, 90] width 177 height 18
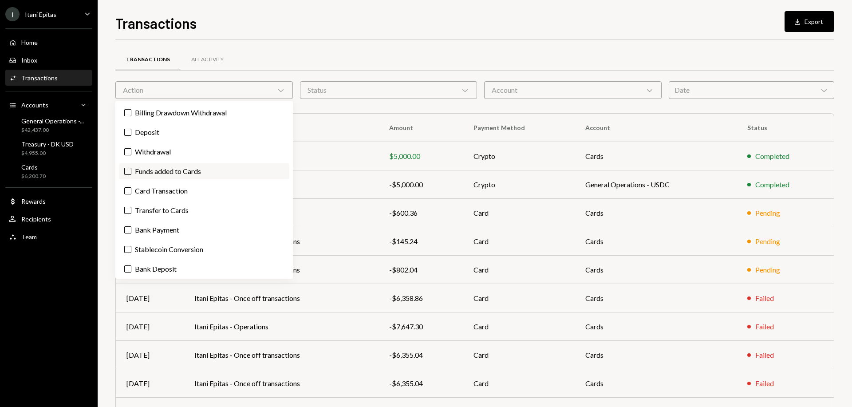
click at [188, 174] on label "Funds added to Cards" at bounding box center [204, 171] width 170 height 16
click at [131, 174] on button "Funds added to Cards" at bounding box center [127, 171] width 7 height 7
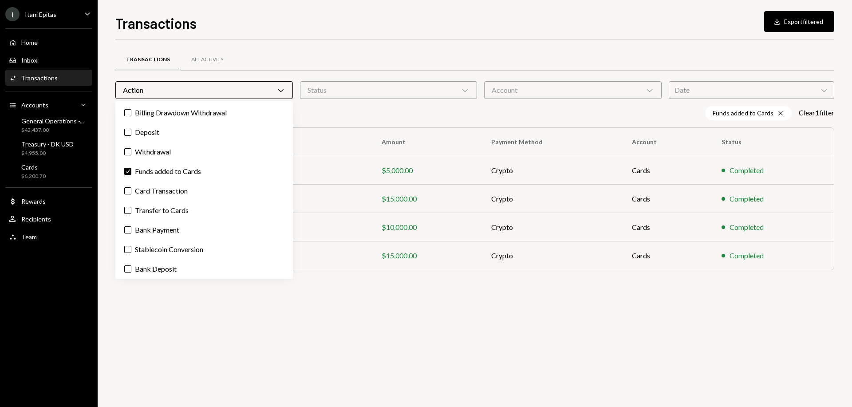
click at [539, 358] on div "Transactions All Activity Action Chevron Down Status Chevron Down Account Chevr…" at bounding box center [474, 222] width 719 height 367
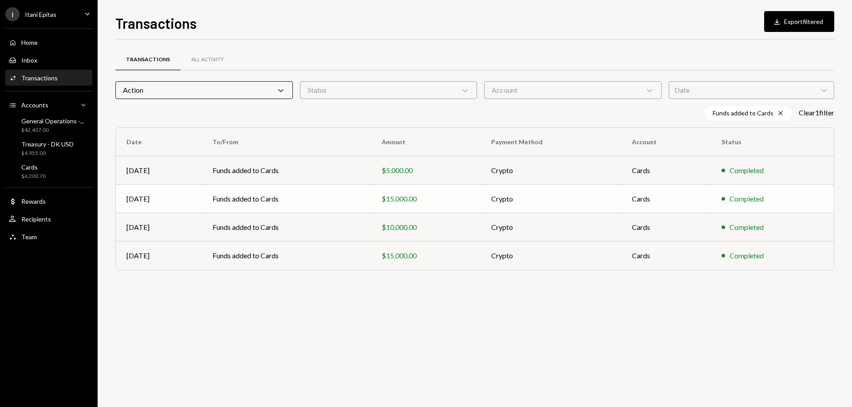
click at [333, 203] on td "Funds added to Cards" at bounding box center [286, 199] width 169 height 28
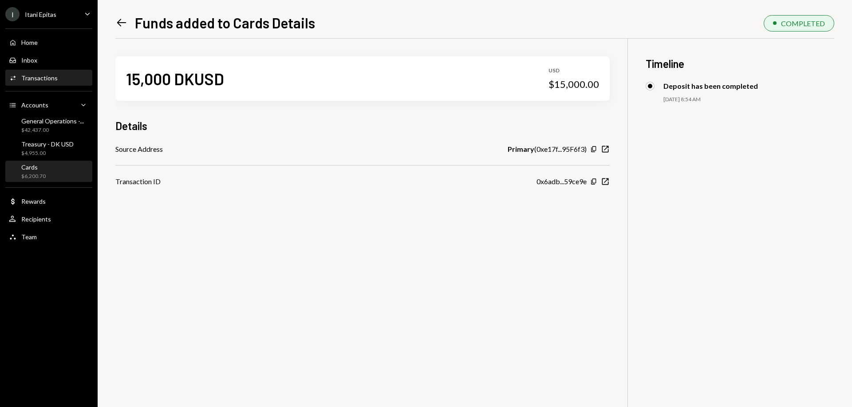
click at [51, 168] on div "Cards $6,200.70" at bounding box center [49, 171] width 80 height 17
